Goal: Check status: Check status

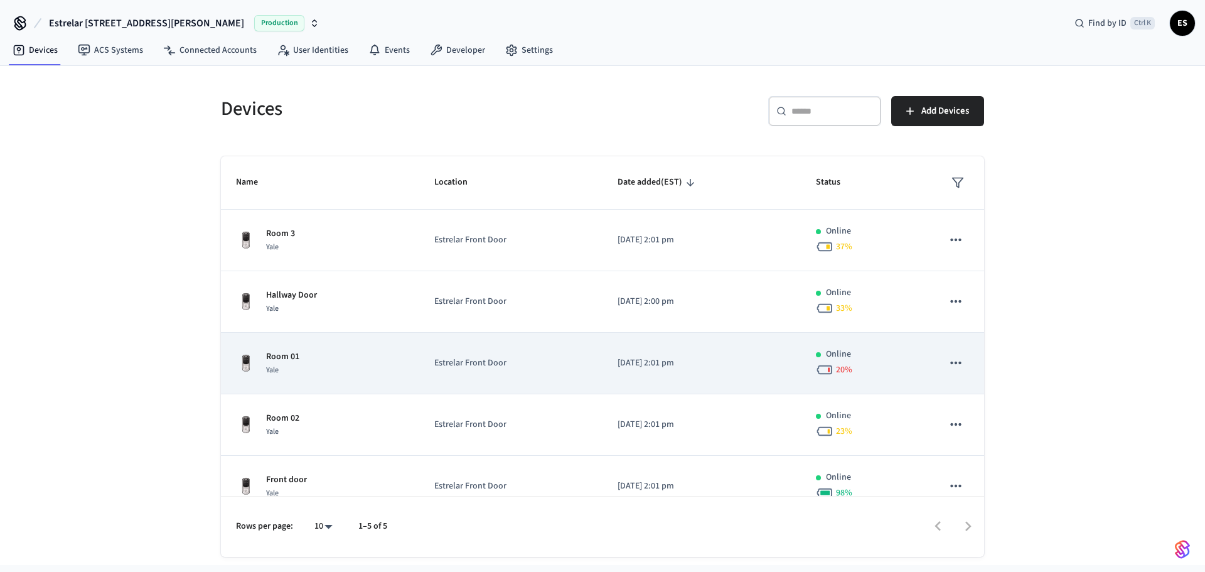
click at [317, 367] on div "Room 01 Yale" at bounding box center [320, 363] width 168 height 26
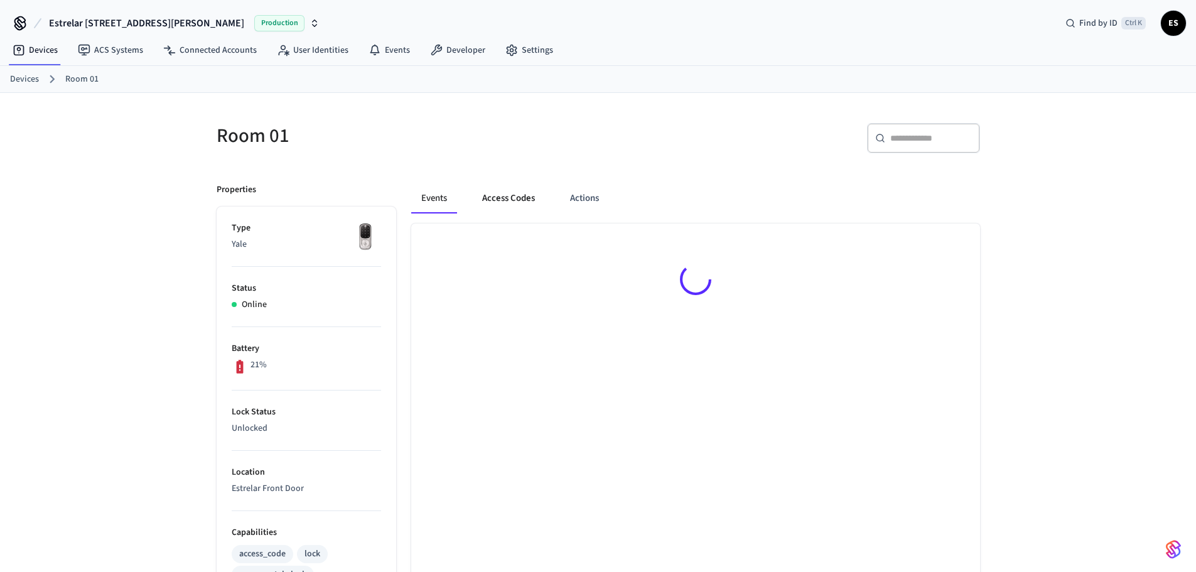
click at [528, 186] on button "Access Codes" at bounding box center [508, 198] width 73 height 30
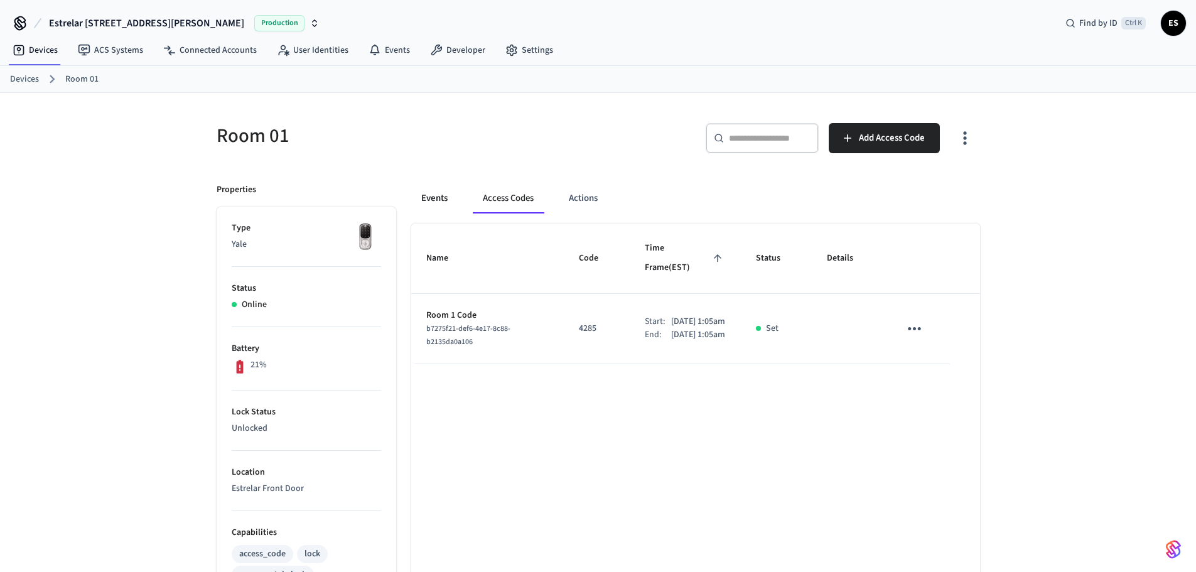
click at [441, 202] on button "Events" at bounding box center [434, 198] width 46 height 30
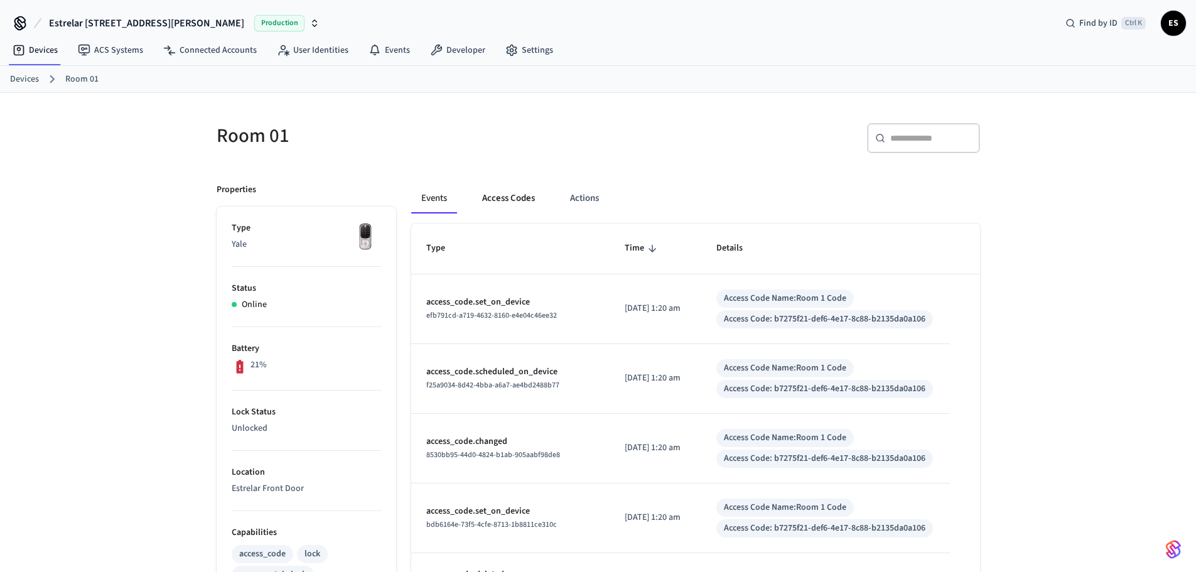
click at [517, 197] on button "Access Codes" at bounding box center [508, 198] width 73 height 30
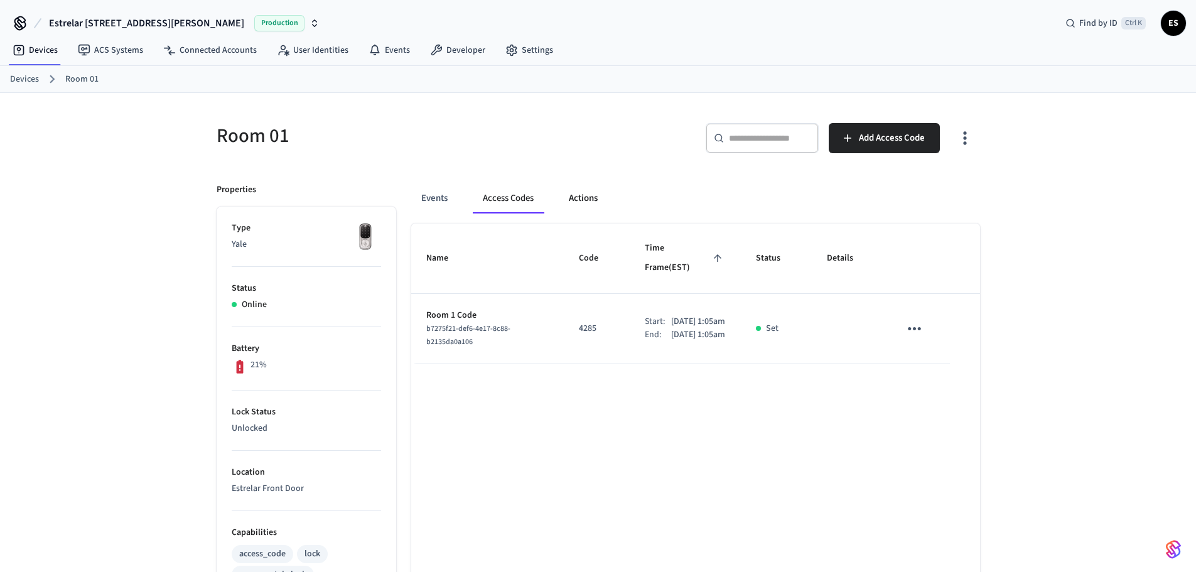
click at [594, 197] on button "Actions" at bounding box center [583, 198] width 49 height 30
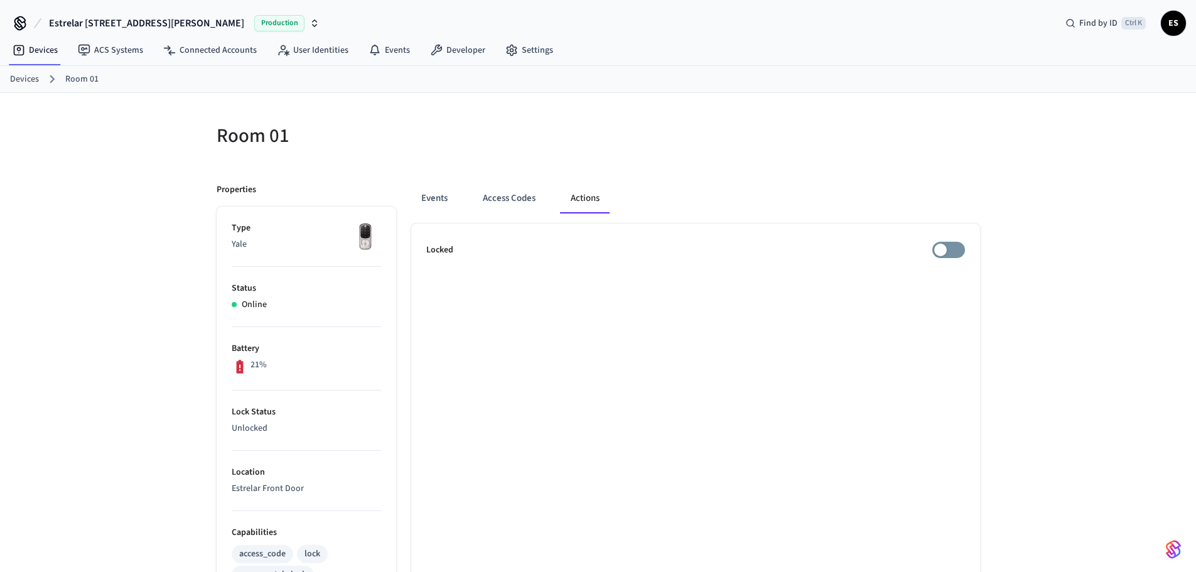
click at [18, 70] on div "Devices Room 01" at bounding box center [598, 79] width 1196 height 27
click at [28, 84] on link "Devices" at bounding box center [24, 79] width 29 height 13
